Goal: Task Accomplishment & Management: Use online tool/utility

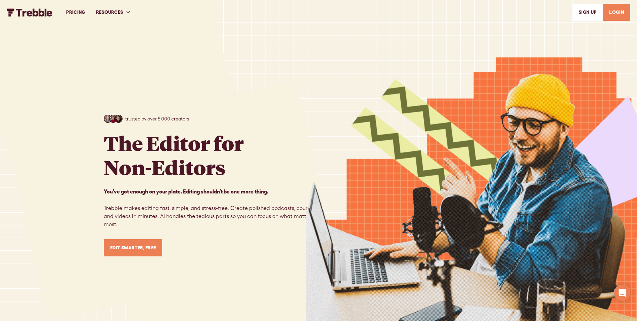
click at [618, 10] on link "LOGIN" at bounding box center [617, 12] width 28 height 17
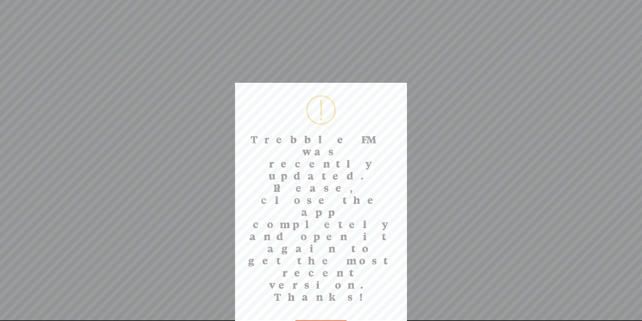
click at [311, 320] on button "OK" at bounding box center [321, 327] width 51 height 15
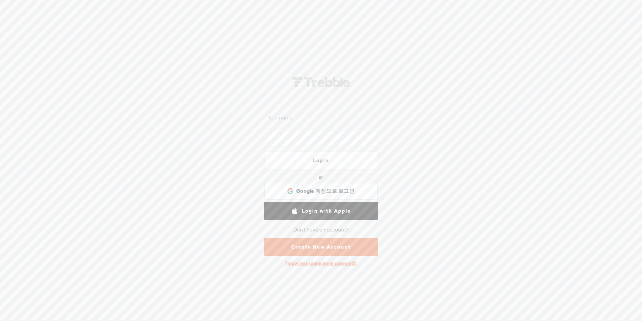
type input "hello@catgetssocial.com"
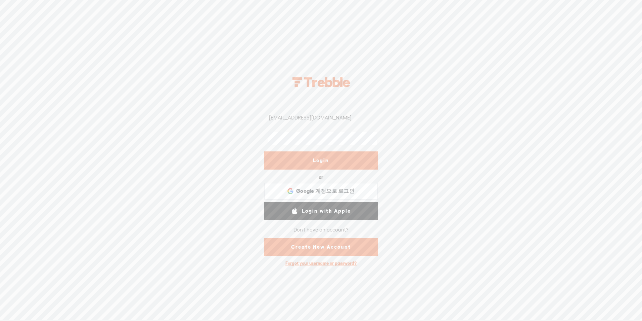
click at [347, 159] on link "Login" at bounding box center [321, 160] width 114 height 18
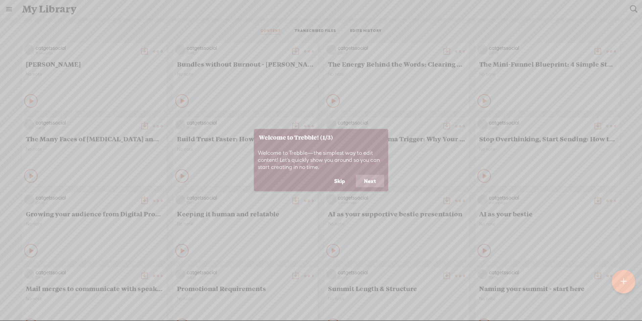
click at [340, 182] on button "Skip" at bounding box center [339, 180] width 27 height 13
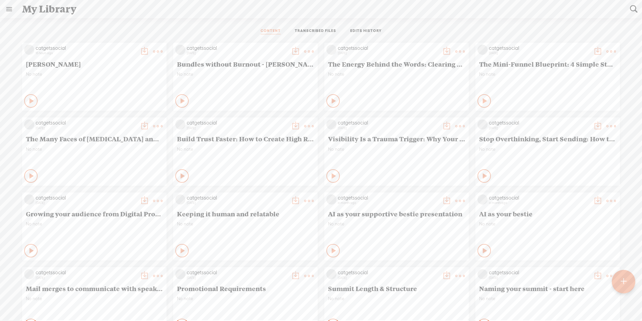
click at [624, 279] on t at bounding box center [624, 281] width 6 height 15
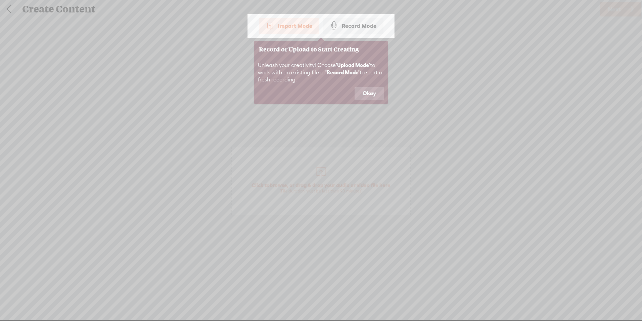
click at [369, 92] on button "Okay" at bounding box center [370, 93] width 30 height 13
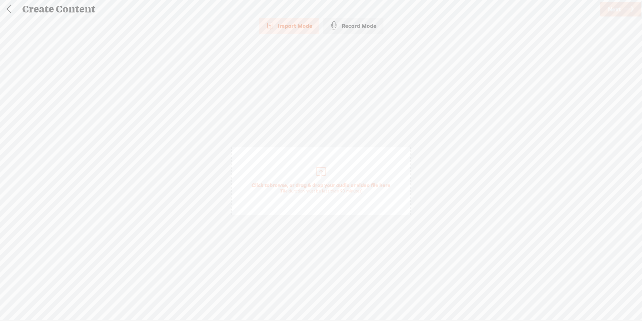
click at [280, 184] on span "browse" at bounding box center [278, 185] width 17 height 6
click at [610, 10] on span "Next" at bounding box center [614, 9] width 13 height 17
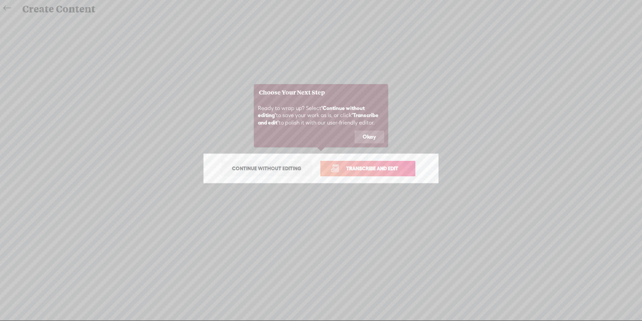
click at [372, 133] on button "Okay" at bounding box center [370, 136] width 30 height 13
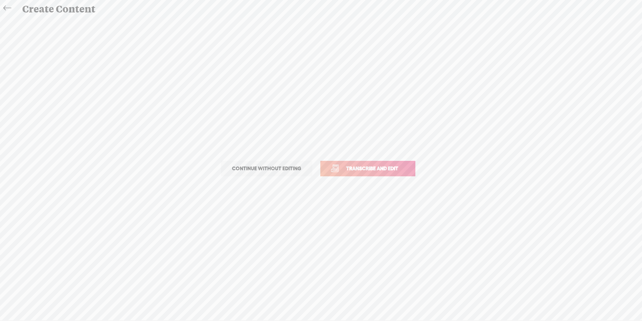
click at [374, 170] on span "Transcribe and edit" at bounding box center [372, 168] width 66 height 8
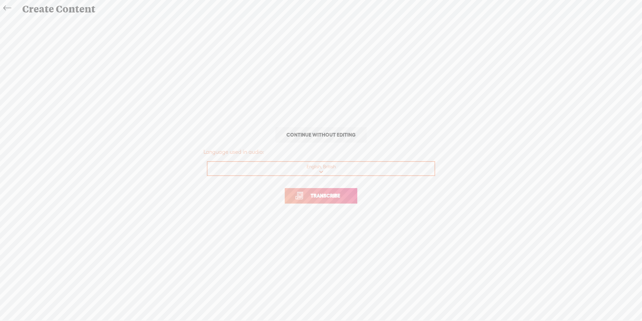
click at [321, 174] on select "Choose a language Afrikaans Albanian Amharic Arabic, Gulf Arabic, Modern Standa…" at bounding box center [322, 169] width 228 height 14
select select "en-US"
click at [208, 162] on select "Choose a language Afrikaans Albanian Amharic Arabic, Gulf Arabic, Modern Standa…" at bounding box center [322, 169] width 228 height 14
click at [330, 193] on span "Transcribe" at bounding box center [326, 196] width 44 height 8
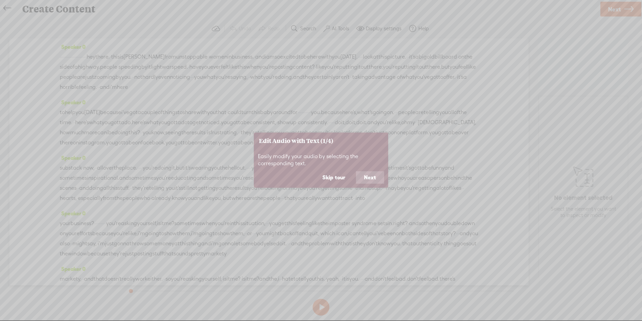
click at [336, 178] on button "Skip tour" at bounding box center [333, 177] width 39 height 13
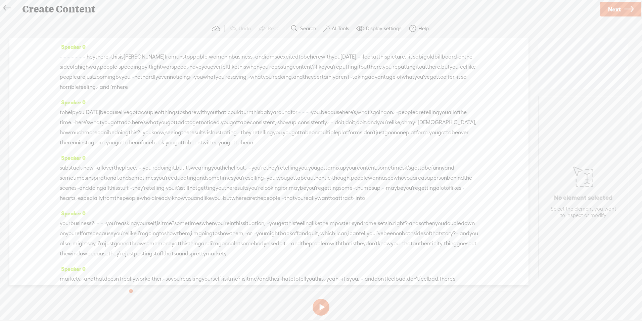
click at [337, 29] on label "AI Tools" at bounding box center [340, 28] width 17 height 7
click at [335, 159] on span at bounding box center [333, 160] width 12 height 5
click at [336, 178] on span at bounding box center [333, 178] width 12 height 5
click at [612, 10] on span "Next" at bounding box center [614, 9] width 13 height 17
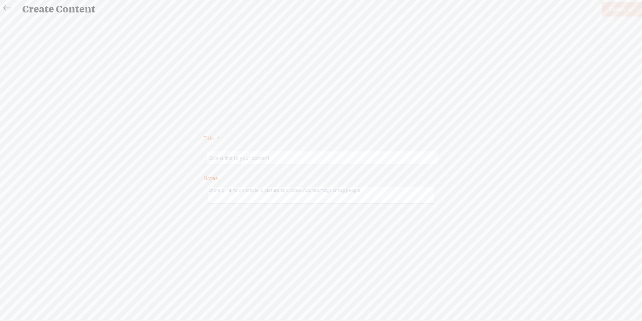
click at [252, 163] on input "text" at bounding box center [322, 157] width 230 height 13
paste input "Susan Trumpler"
type input "Susan Trumpler"
click at [614, 8] on span "Finish" at bounding box center [617, 9] width 15 height 17
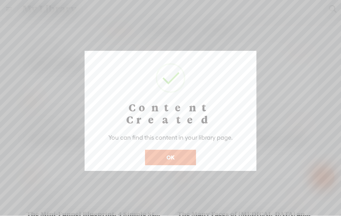
click at [162, 150] on button "OK" at bounding box center [170, 157] width 51 height 15
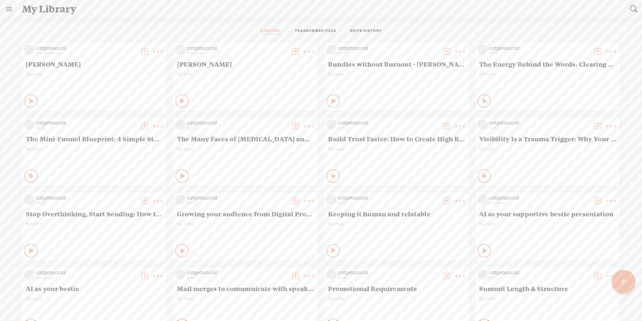
click at [624, 281] on t at bounding box center [624, 281] width 6 height 15
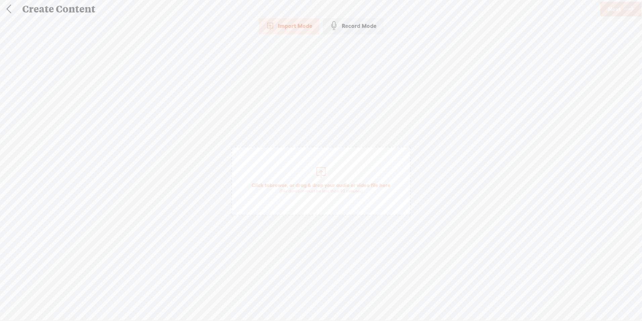
click at [275, 184] on span "browse" at bounding box center [278, 185] width 17 height 6
click at [621, 12] on span "Next" at bounding box center [614, 9] width 13 height 17
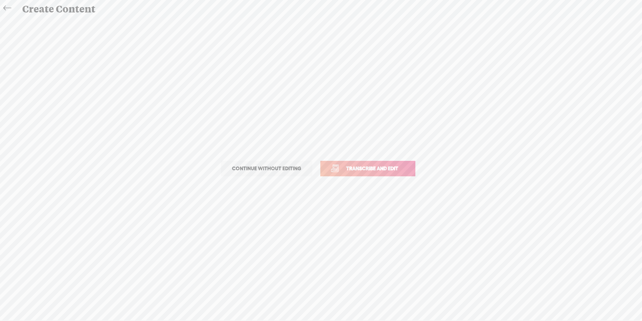
click at [373, 169] on span "Transcribe and edit" at bounding box center [372, 168] width 66 height 8
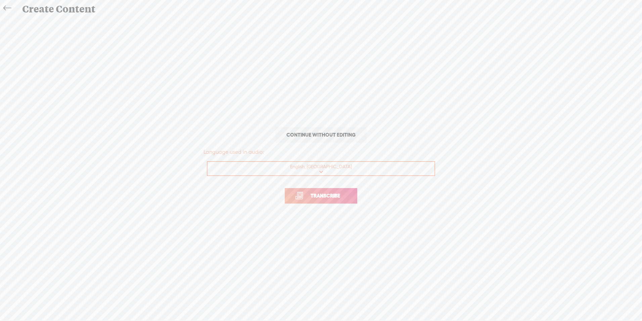
click at [324, 198] on span "Transcribe" at bounding box center [326, 196] width 44 height 8
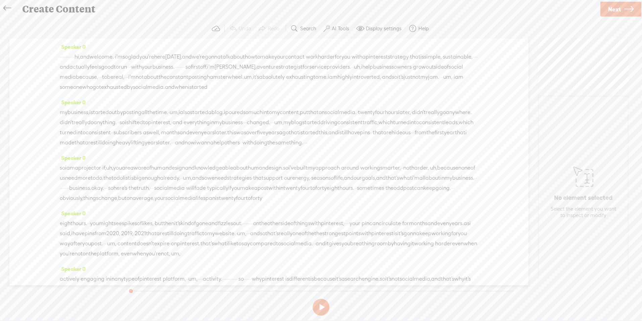
click at [340, 26] on label "AI Tools" at bounding box center [340, 28] width 17 height 7
click at [335, 162] on span at bounding box center [333, 160] width 12 height 5
click at [335, 178] on span at bounding box center [333, 178] width 12 height 5
click at [617, 6] on span "Next" at bounding box center [614, 9] width 13 height 17
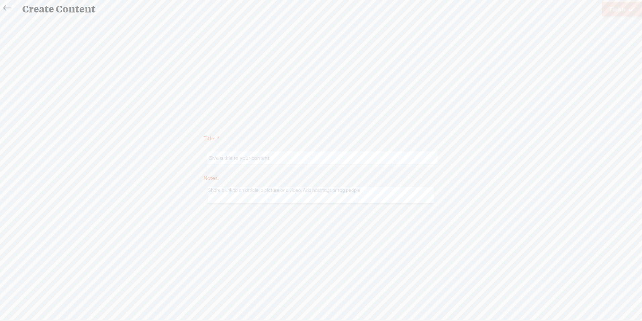
click at [252, 160] on input "text" at bounding box center [322, 157] width 230 height 13
paste input "Alex Jean Grunwell"
type input "Alex Jean Grunwell"
click at [616, 9] on span "Finish" at bounding box center [617, 9] width 15 height 17
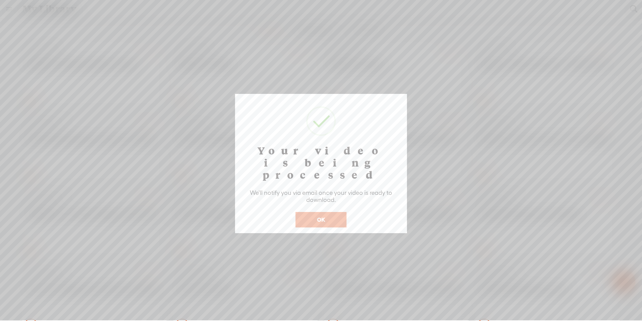
click at [316, 212] on button "OK" at bounding box center [321, 219] width 51 height 15
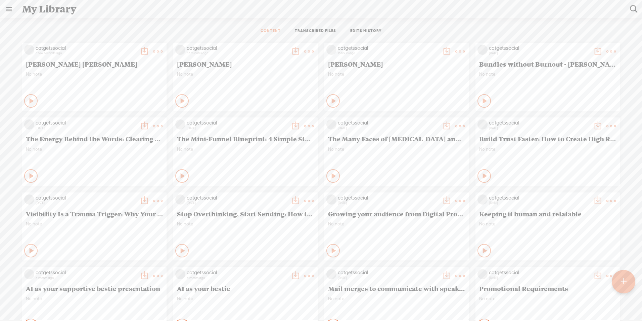
click at [629, 278] on div at bounding box center [624, 281] width 24 height 24
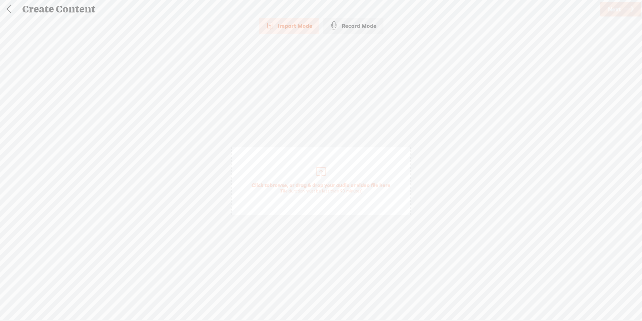
click at [280, 184] on span "browse" at bounding box center [278, 185] width 17 height 6
click at [612, 9] on span "Next" at bounding box center [614, 9] width 13 height 17
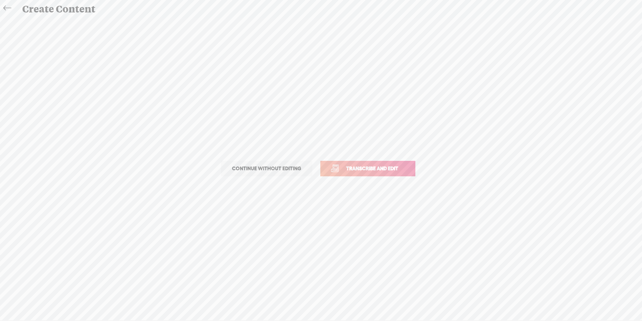
click at [359, 170] on span "Transcribe and edit" at bounding box center [372, 168] width 66 height 8
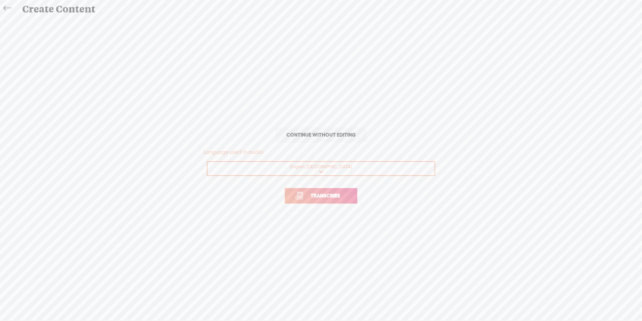
click at [327, 196] on span "Transcribe" at bounding box center [326, 196] width 44 height 8
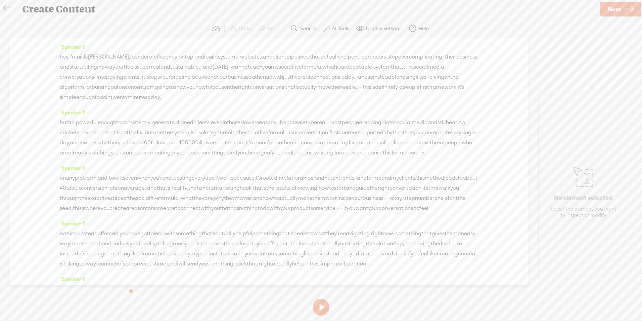
click at [344, 28] on label "AI Tools" at bounding box center [340, 28] width 17 height 7
click at [335, 157] on div "Enhance speech with Vocal Glow™" at bounding box center [285, 161] width 129 height 17
click at [335, 160] on span at bounding box center [333, 160] width 12 height 5
click at [335, 176] on span at bounding box center [333, 178] width 12 height 5
click at [620, 10] on span "Next" at bounding box center [614, 9] width 13 height 17
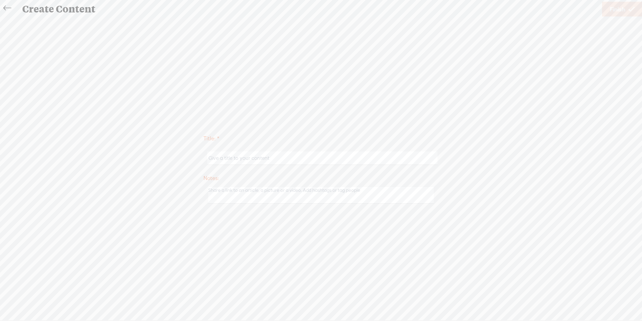
click at [244, 159] on input "text" at bounding box center [322, 157] width 230 height 13
type input "Nikki Hudson"
click at [616, 6] on span "Finish" at bounding box center [617, 9] width 15 height 17
